Goal: Task Accomplishment & Management: Complete application form

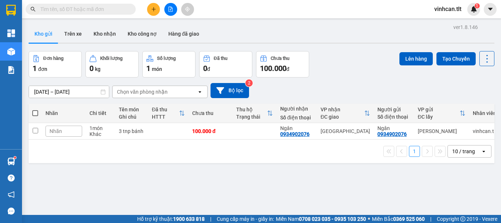
click at [114, 8] on input "text" at bounding box center [83, 9] width 87 height 8
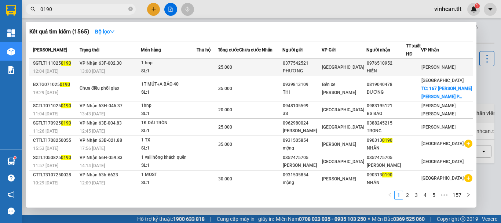
type input "0190"
click at [315, 64] on div "0377542521" at bounding box center [302, 63] width 39 height 8
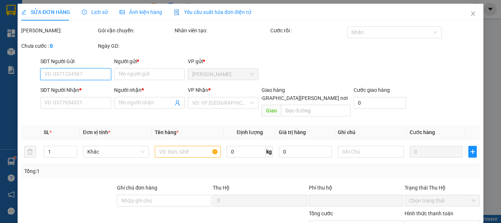
type input "0377542521"
type input "PHƯƠNG"
type input "0976510952"
type input "HIỀN"
type input "0"
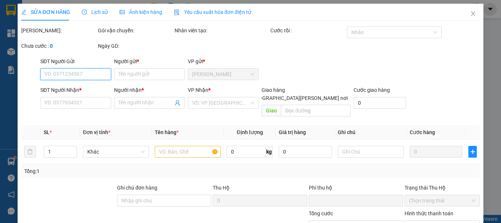
type input "25.000"
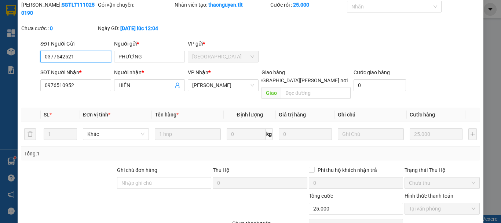
scroll to position [50, 0]
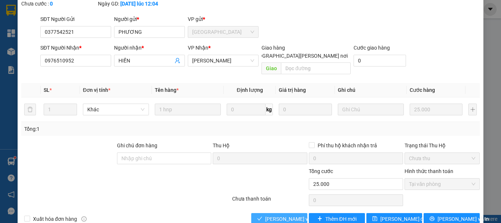
click at [277, 215] on span "[PERSON_NAME] và [PERSON_NAME] hàng" at bounding box center [314, 219] width 99 height 8
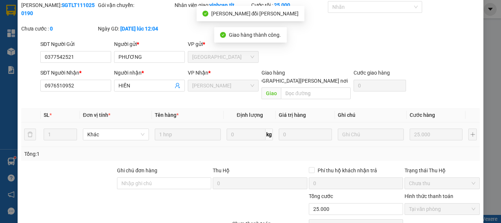
scroll to position [0, 0]
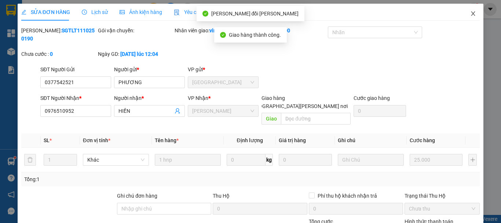
drag, startPoint x: 470, startPoint y: 15, endPoint x: 292, endPoint y: 9, distance: 178.1
click at [470, 15] on icon "close" at bounding box center [473, 14] width 6 height 6
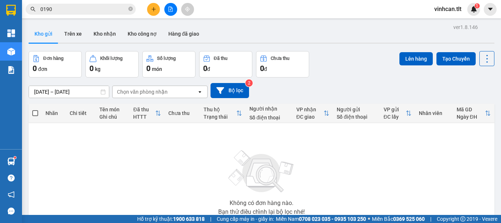
drag, startPoint x: 131, startPoint y: 8, endPoint x: 125, endPoint y: 8, distance: 5.9
click at [131, 8] on icon "close-circle" at bounding box center [130, 9] width 4 height 4
click at [120, 9] on input "text" at bounding box center [83, 9] width 87 height 8
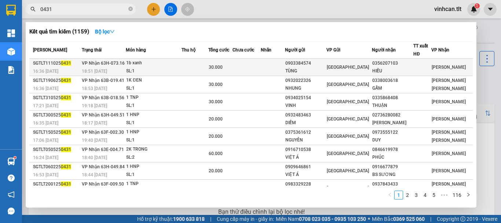
type input "0431"
click at [311, 63] on div "0903384574" at bounding box center [306, 63] width 41 height 8
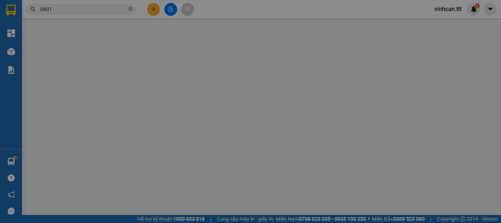
type input "0903384574"
type input "TÙNG"
type input "0356207103"
type input "HIẾU"
type input "0"
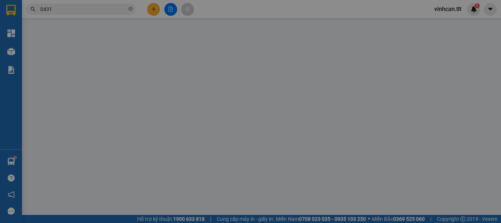
type input "30.000"
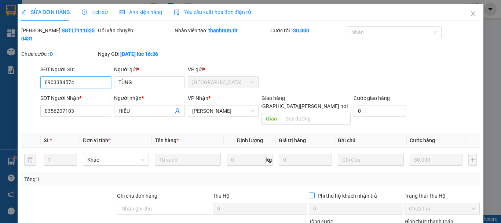
scroll to position [47, 0]
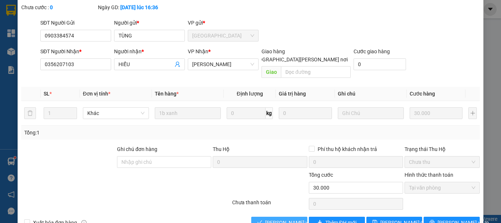
drag, startPoint x: 291, startPoint y: 206, endPoint x: 294, endPoint y: 203, distance: 4.2
click at [292, 218] on span "[PERSON_NAME] và [PERSON_NAME] hàng" at bounding box center [314, 222] width 99 height 8
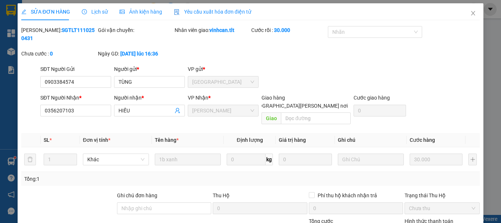
scroll to position [0, 0]
click at [470, 11] on span "Close" at bounding box center [473, 14] width 21 height 21
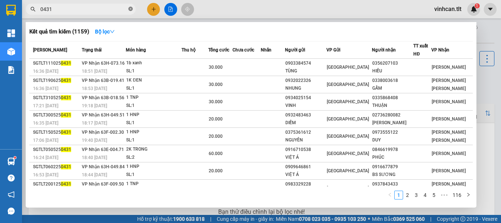
click at [131, 7] on icon "close-circle" at bounding box center [130, 9] width 4 height 4
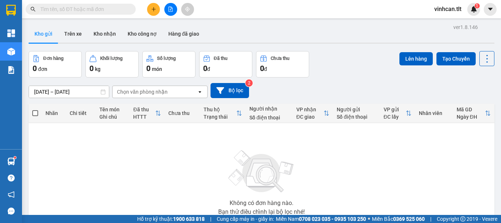
click at [105, 9] on input "text" at bounding box center [83, 9] width 87 height 8
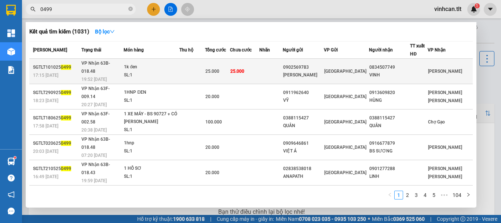
type input "0499"
click at [312, 63] on div "0902569783" at bounding box center [303, 67] width 40 height 8
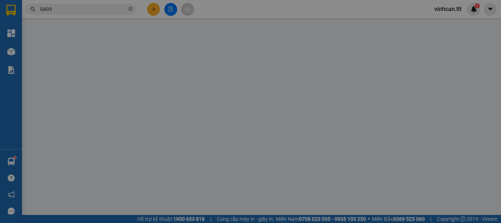
type input "0902569783"
type input "[PERSON_NAME]"
type input "0834507749"
type input "VINH"
type input "0"
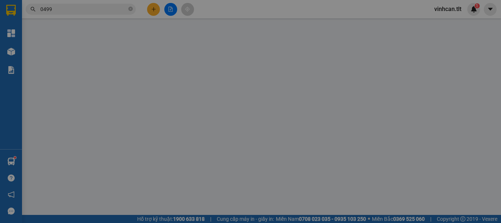
type input "25.000"
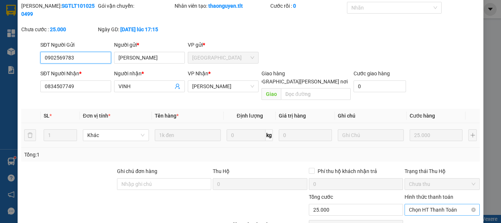
scroll to position [50, 0]
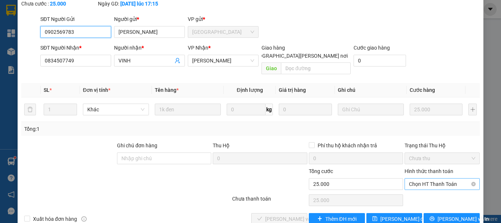
click at [437, 178] on span "Chọn HT Thanh Toán" at bounding box center [442, 183] width 66 height 11
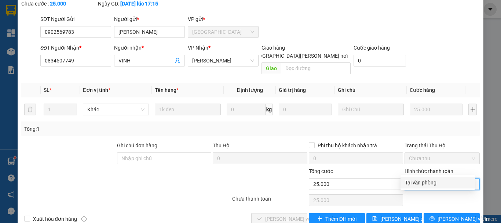
click at [425, 181] on div "Tại văn phòng" at bounding box center [438, 182] width 66 height 8
type input "0"
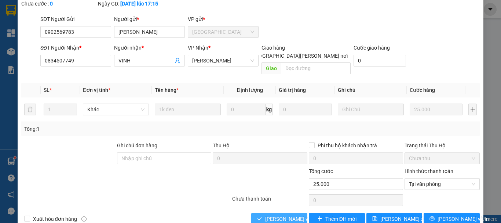
click at [291, 215] on span "[PERSON_NAME] và [PERSON_NAME] hàng" at bounding box center [314, 219] width 99 height 8
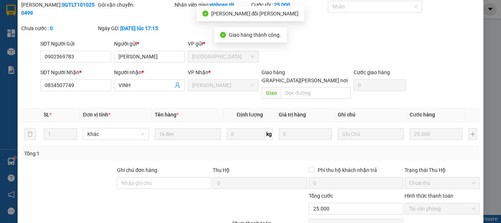
scroll to position [0, 0]
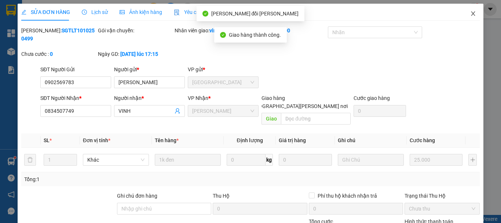
click at [472, 14] on icon "close" at bounding box center [474, 13] width 4 height 4
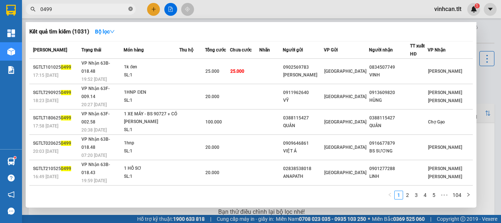
click at [130, 8] on icon "close-circle" at bounding box center [130, 9] width 4 height 4
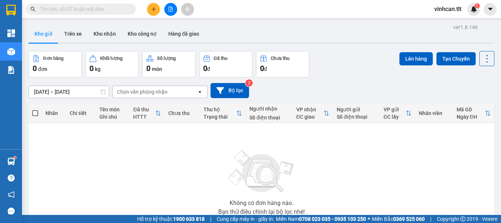
click at [117, 10] on input "text" at bounding box center [83, 9] width 87 height 8
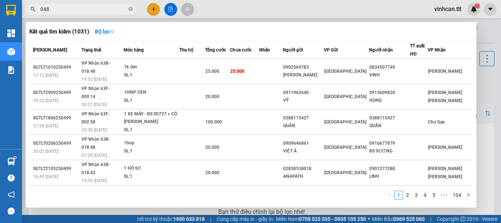
type input "0488"
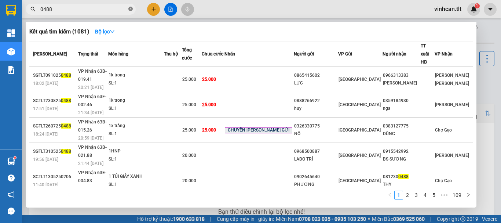
click at [128, 8] on icon "close-circle" at bounding box center [130, 9] width 4 height 4
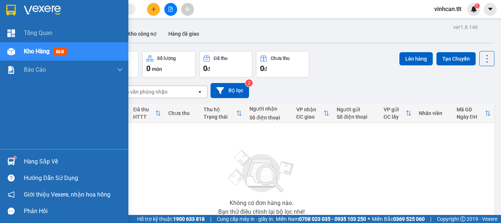
click at [35, 162] on div "Hàng sắp về" at bounding box center [73, 161] width 99 height 11
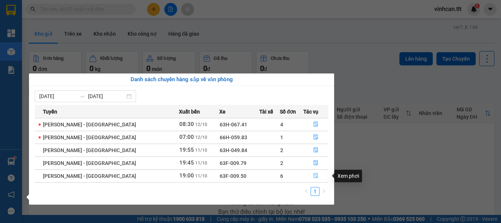
click at [314, 175] on icon "file-done" at bounding box center [316, 175] width 4 height 5
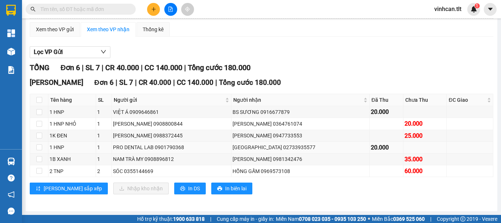
scroll to position [68, 0]
drag, startPoint x: 37, startPoint y: 99, endPoint x: 43, endPoint y: 97, distance: 6.3
click at [39, 99] on input "checkbox" at bounding box center [39, 100] width 6 height 6
checkbox input "true"
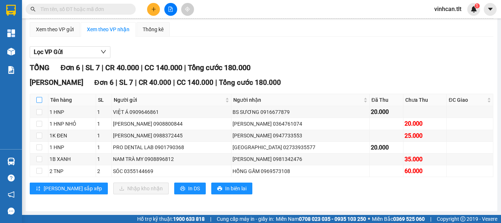
checkbox input "true"
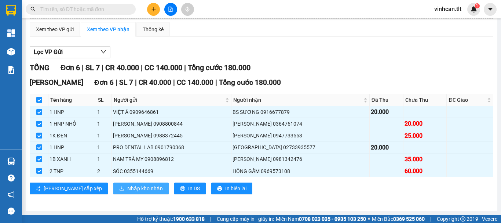
click at [127, 185] on span "Nhập kho nhận" at bounding box center [145, 188] width 36 height 8
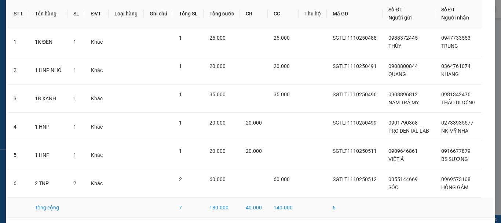
scroll to position [62, 0]
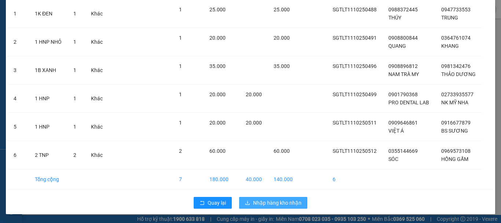
click at [261, 203] on span "Nhập hàng kho nhận" at bounding box center [277, 203] width 48 height 8
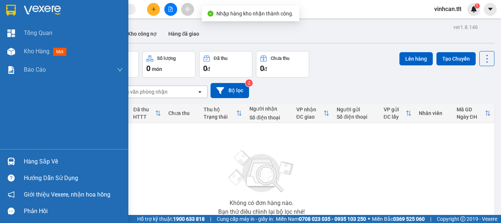
click at [32, 160] on div "Hàng sắp về" at bounding box center [73, 161] width 99 height 11
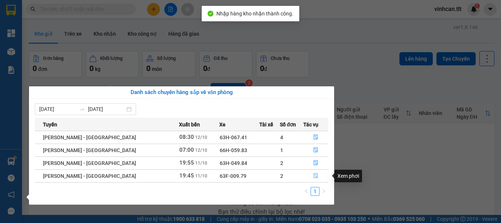
click at [313, 177] on icon "file-done" at bounding box center [315, 175] width 5 height 5
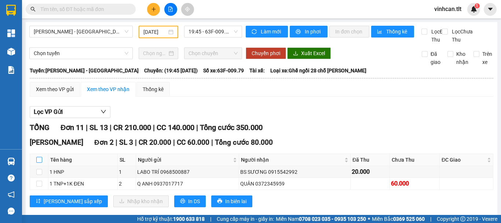
click at [42, 163] on input "checkbox" at bounding box center [39, 160] width 6 height 6
checkbox input "true"
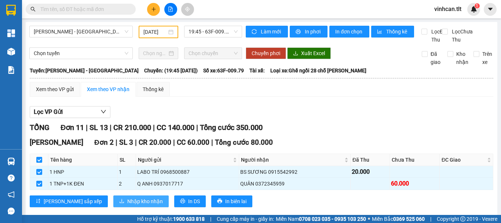
click at [127, 205] on span "Nhập kho nhận" at bounding box center [145, 201] width 36 height 8
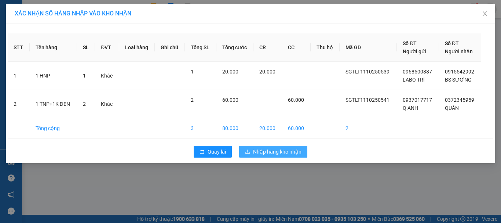
click at [277, 147] on button "Nhập hàng kho nhận" at bounding box center [273, 152] width 68 height 12
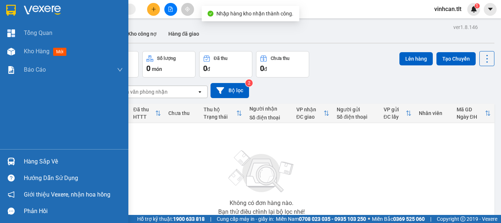
drag, startPoint x: 35, startPoint y: 161, endPoint x: 61, endPoint y: 161, distance: 25.7
click at [36, 161] on div "Hàng sắp về" at bounding box center [73, 161] width 99 height 11
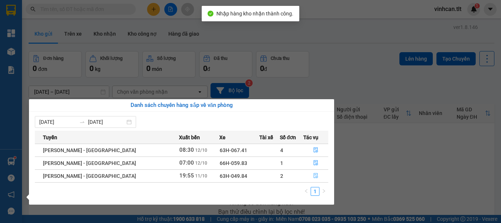
click at [314, 176] on icon "file-done" at bounding box center [316, 175] width 4 height 5
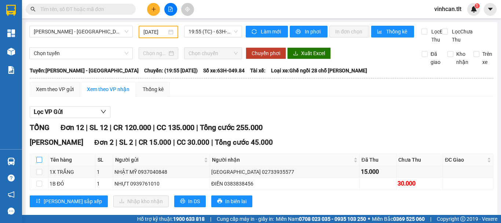
click at [38, 163] on input "checkbox" at bounding box center [39, 160] width 6 height 6
checkbox input "true"
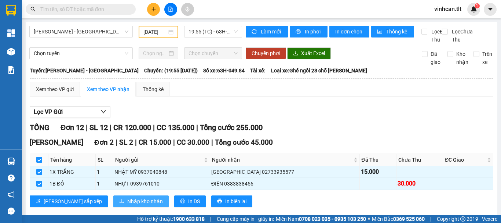
click at [127, 205] on span "Nhập kho nhận" at bounding box center [145, 201] width 36 height 8
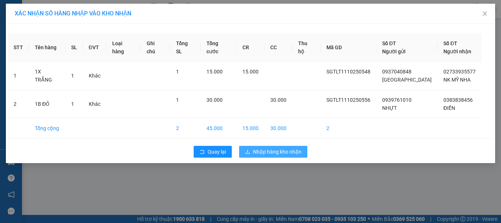
click at [296, 150] on span "Nhập hàng kho nhận" at bounding box center [277, 152] width 48 height 8
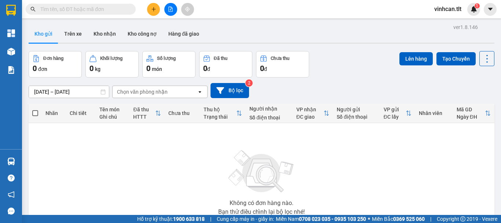
click at [112, 10] on input "text" at bounding box center [83, 9] width 87 height 8
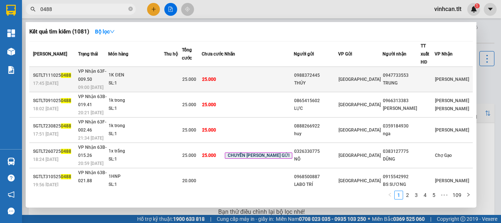
type input "0488"
click at [326, 72] on div "0988372445" at bounding box center [316, 76] width 44 height 8
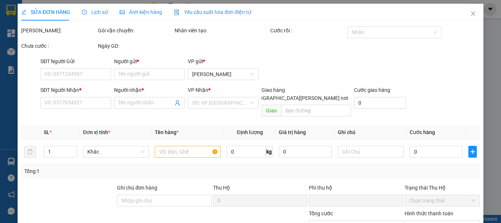
type input "0988372445"
type input "THÚY"
type input "0947733553"
type input "TRUNG"
type input "0"
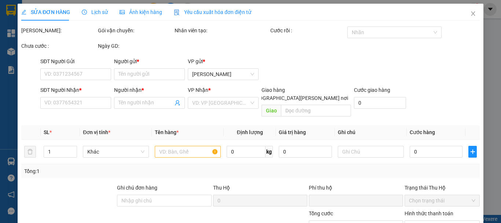
type input "25.000"
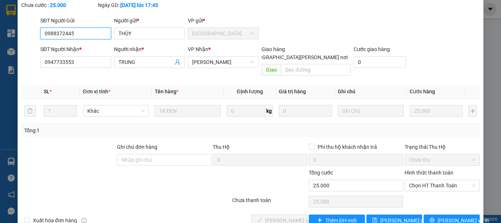
scroll to position [50, 0]
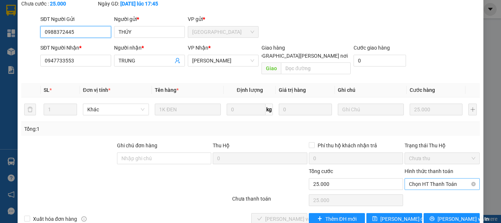
click at [435, 178] on span "Chọn HT Thanh Toán" at bounding box center [442, 183] width 66 height 11
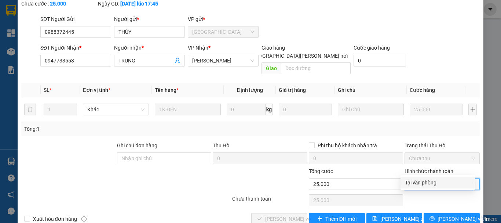
click at [427, 178] on div "Tại văn phòng" at bounding box center [438, 183] width 74 height 12
type input "0"
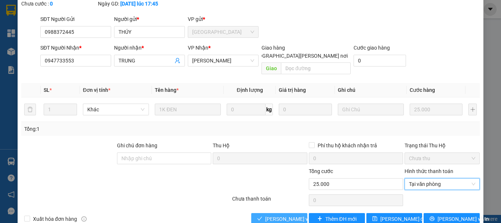
click at [294, 215] on span "[PERSON_NAME] và [PERSON_NAME] hàng" at bounding box center [314, 219] width 99 height 8
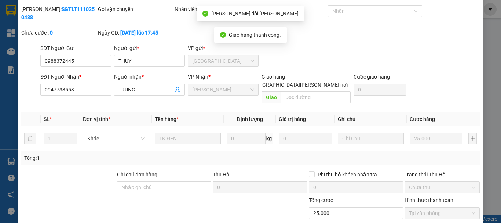
scroll to position [0, 0]
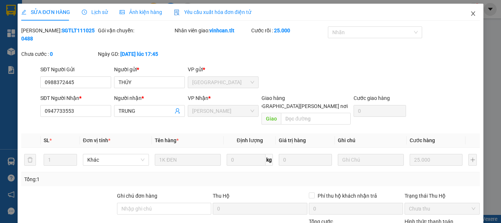
drag, startPoint x: 469, startPoint y: 12, endPoint x: 437, endPoint y: 15, distance: 31.7
click at [470, 14] on icon "close" at bounding box center [473, 14] width 6 height 6
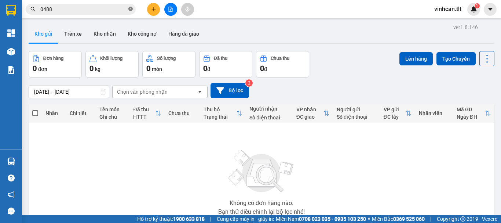
click at [129, 8] on icon "close-circle" at bounding box center [130, 9] width 4 height 4
click at [122, 9] on input "text" at bounding box center [83, 9] width 87 height 8
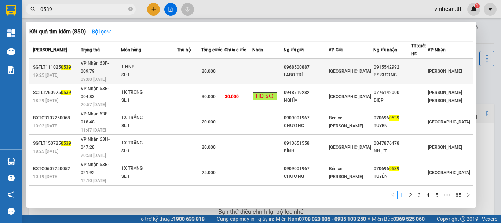
type input "0539"
click at [315, 65] on div "0968500887" at bounding box center [306, 67] width 44 height 8
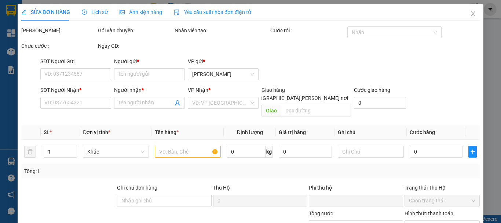
type input "0968500887"
type input "LABO TRÍ"
type input "0915542992"
type input "BS SƯƠNG"
type input "0"
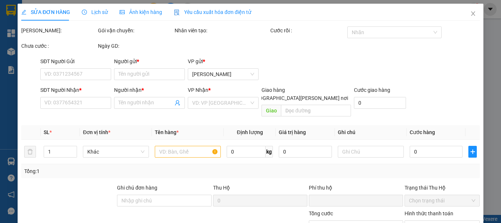
type input "20.000"
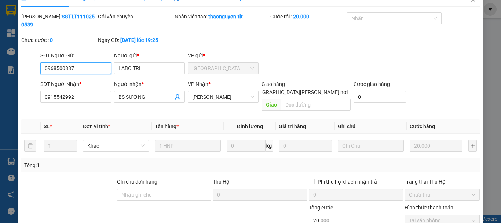
scroll to position [50, 0]
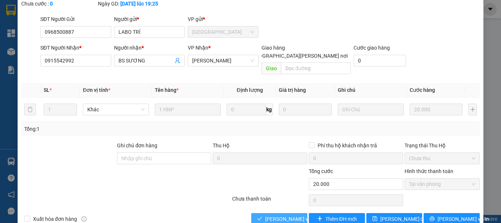
click at [286, 215] on span "[PERSON_NAME] và [PERSON_NAME] hàng" at bounding box center [314, 219] width 99 height 8
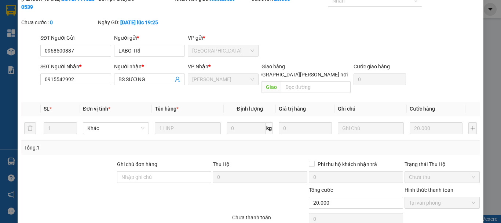
scroll to position [0, 0]
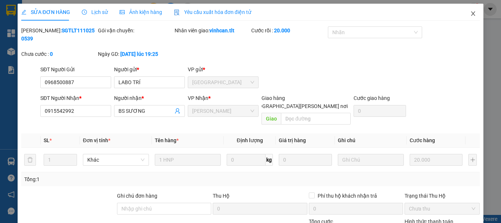
click at [470, 15] on icon "close" at bounding box center [473, 14] width 6 height 6
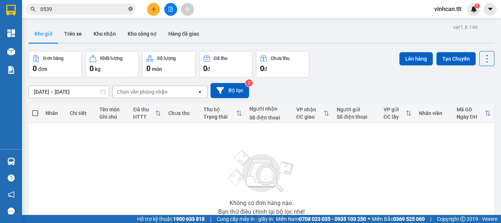
click at [130, 9] on icon "close-circle" at bounding box center [130, 9] width 4 height 4
click at [120, 9] on input "text" at bounding box center [83, 9] width 87 height 8
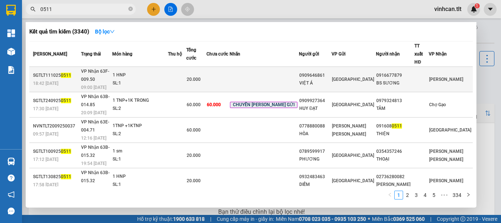
type input "0511"
click at [321, 72] on div "0909646861" at bounding box center [315, 76] width 32 height 8
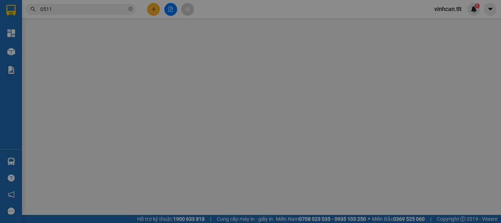
type input "0909646861"
type input "VIỆT Á"
type input "0916677879"
type input "BS SƯƠNG"
type input "0"
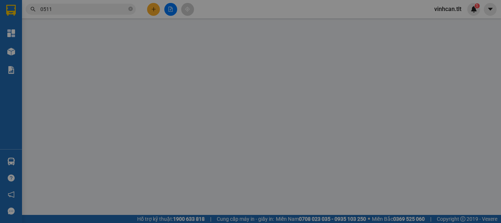
type input "20.000"
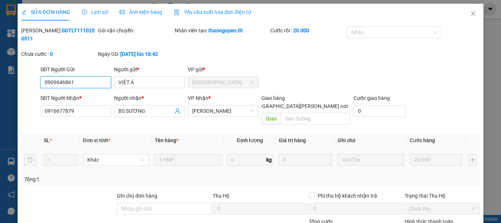
scroll to position [50, 0]
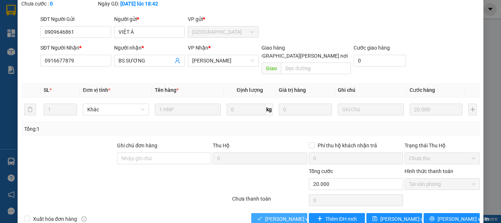
click at [281, 215] on span "[PERSON_NAME] và [PERSON_NAME] hàng" at bounding box center [314, 219] width 99 height 8
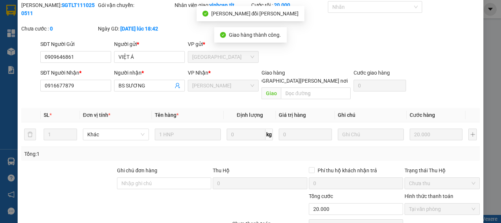
scroll to position [0, 0]
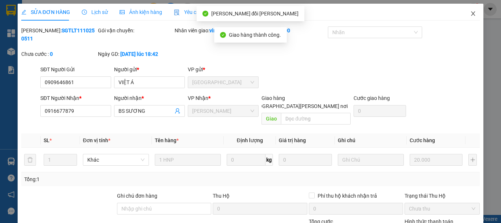
click at [472, 13] on icon "close" at bounding box center [474, 13] width 4 height 4
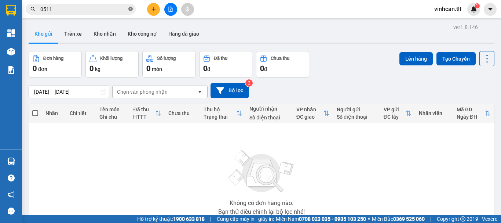
click at [130, 8] on icon "close-circle" at bounding box center [130, 9] width 4 height 4
click at [122, 10] on input "text" at bounding box center [83, 9] width 87 height 8
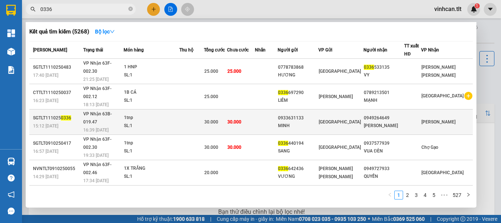
type input "0336"
click at [310, 114] on div "0933631133" at bounding box center [298, 118] width 40 height 8
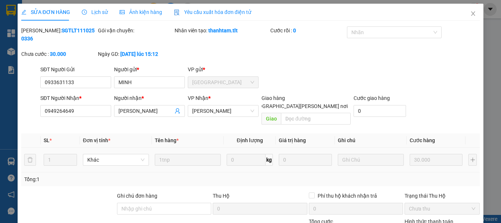
type input "0933631133"
type input "MINH"
type input "0949264649"
type input "[PERSON_NAME]"
type input "0"
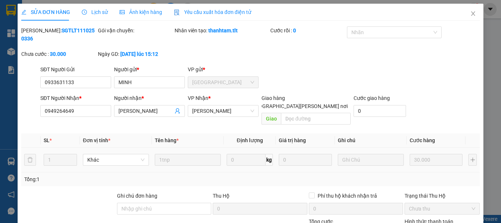
type input "30.000"
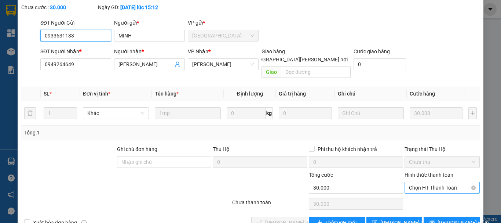
click at [412, 182] on span "Chọn HT Thanh Toán" at bounding box center [442, 187] width 66 height 11
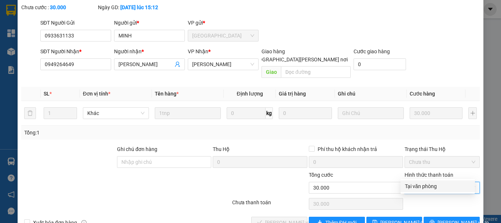
click at [418, 185] on div "Tại văn phòng" at bounding box center [438, 186] width 66 height 8
type input "0"
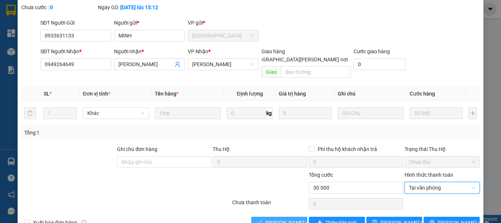
click at [277, 218] on span "[PERSON_NAME] và [PERSON_NAME] hàng" at bounding box center [314, 222] width 99 height 8
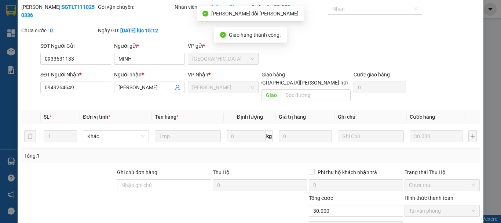
scroll to position [0, 0]
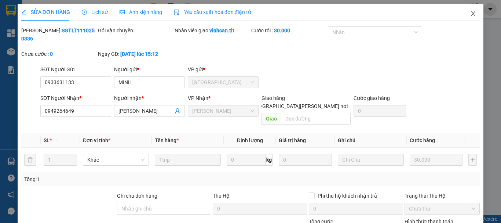
click at [470, 13] on icon "close" at bounding box center [473, 14] width 6 height 6
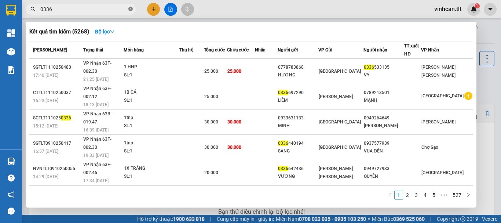
click at [130, 7] on icon "close-circle" at bounding box center [130, 9] width 4 height 4
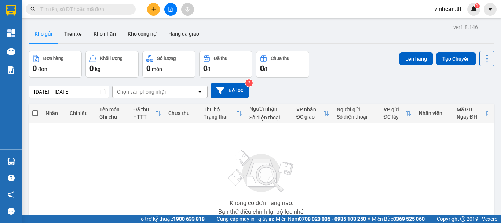
click at [121, 10] on input "text" at bounding box center [83, 9] width 87 height 8
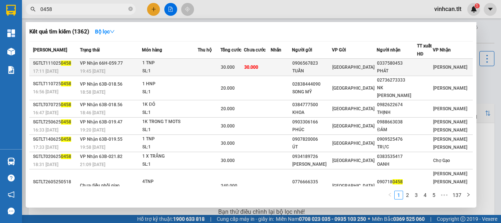
type input "0458"
click at [323, 62] on div "0906567823" at bounding box center [311, 63] width 39 height 8
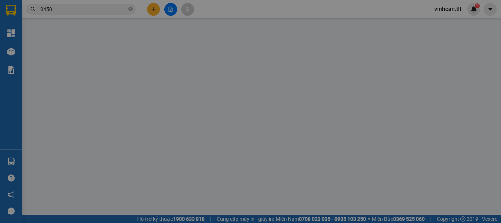
type input "0906567823"
type input "TUẤN"
type input "0337580453"
type input "PHÁT"
type input "0"
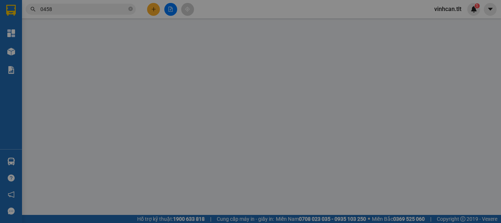
type input "30.000"
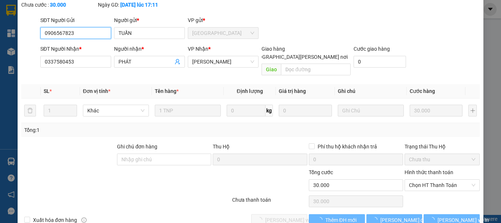
scroll to position [50, 0]
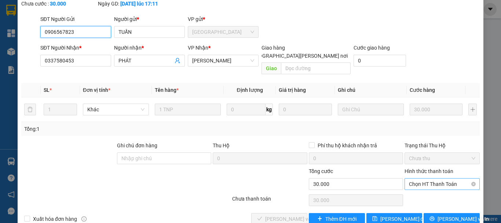
click at [418, 178] on span "Chọn HT Thanh Toán" at bounding box center [442, 183] width 66 height 11
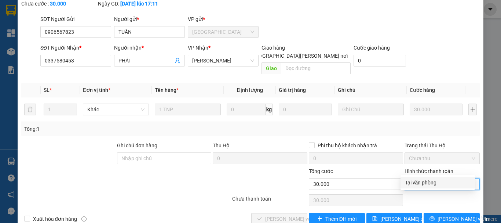
click at [422, 181] on div "Tại văn phòng" at bounding box center [438, 182] width 66 height 8
type input "0"
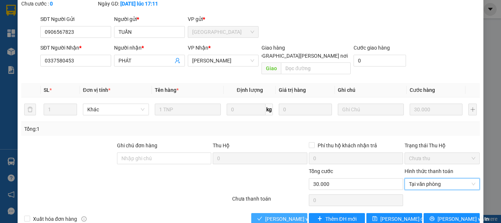
click at [286, 215] on span "[PERSON_NAME] và [PERSON_NAME] hàng" at bounding box center [314, 219] width 99 height 8
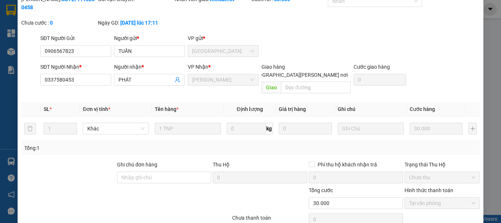
scroll to position [0, 0]
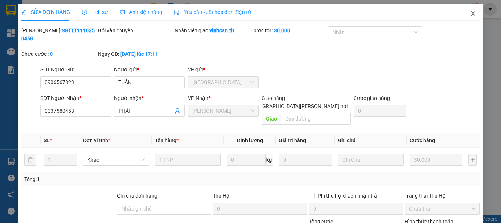
click at [470, 12] on icon "close" at bounding box center [473, 14] width 6 height 6
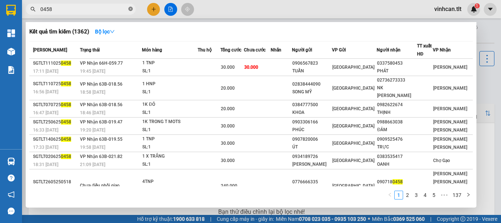
click at [129, 8] on icon "close-circle" at bounding box center [130, 9] width 4 height 4
